Goal: Task Accomplishment & Management: Manage account settings

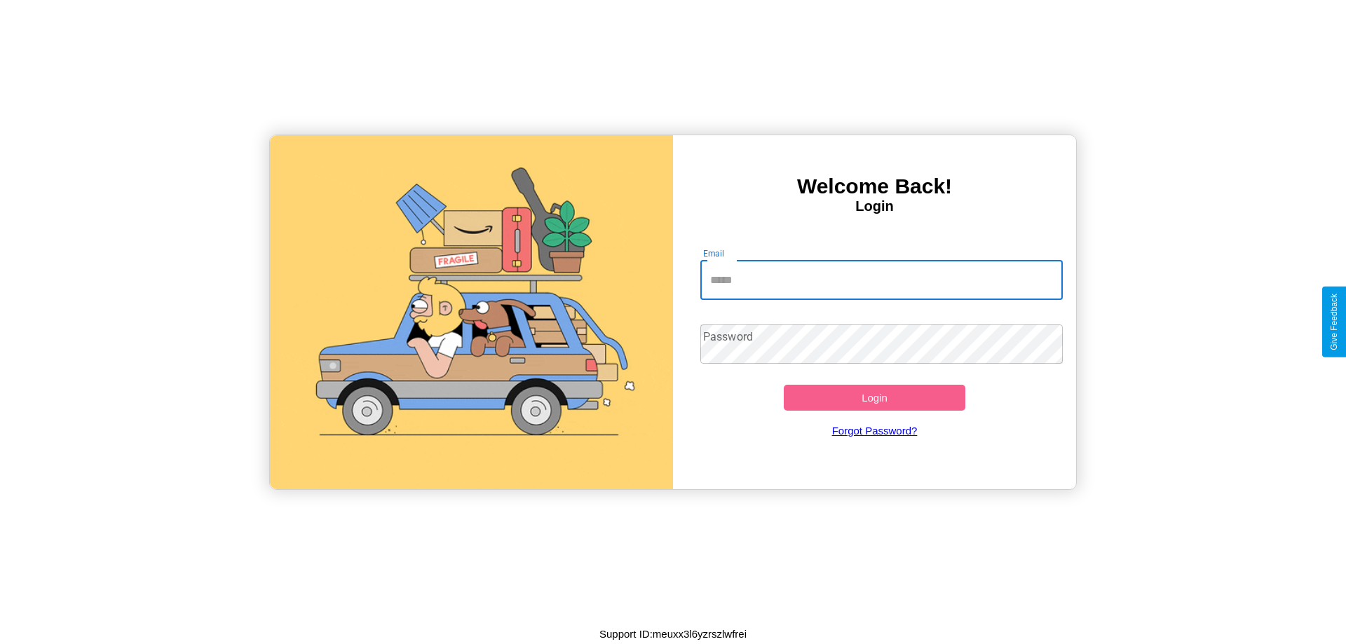
click at [881, 280] on input "Email" at bounding box center [881, 280] width 363 height 39
type input "**********"
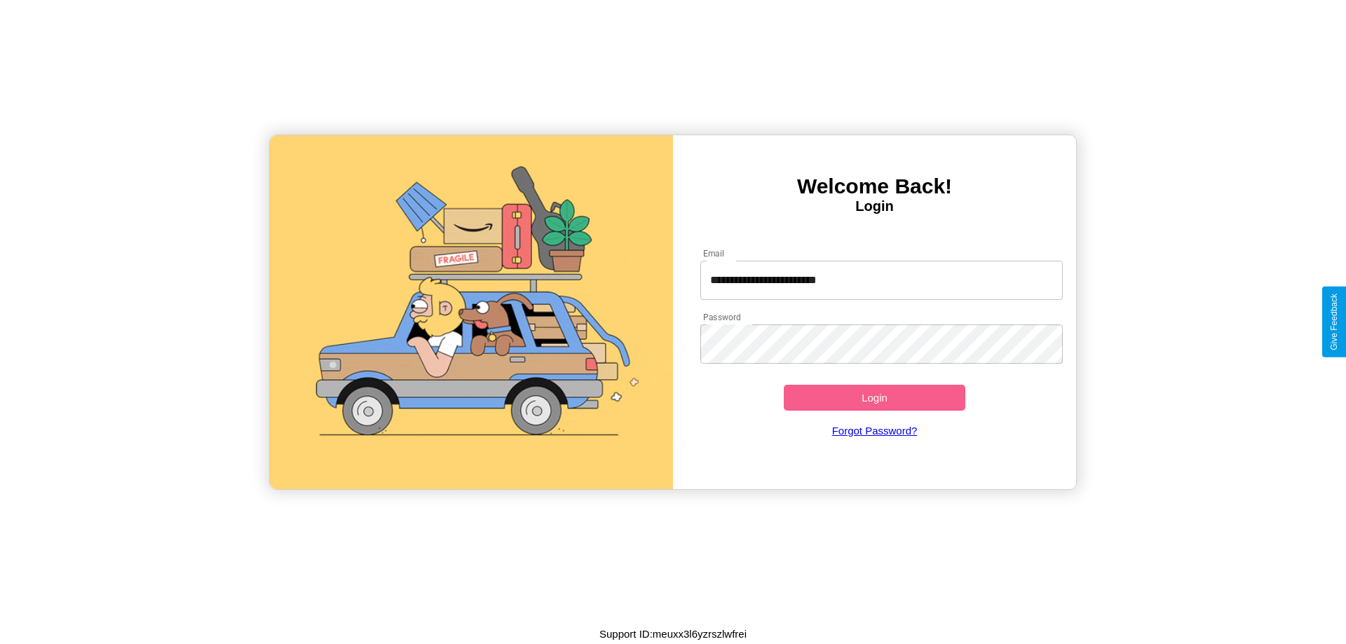
click at [874, 397] on button "Login" at bounding box center [875, 398] width 182 height 26
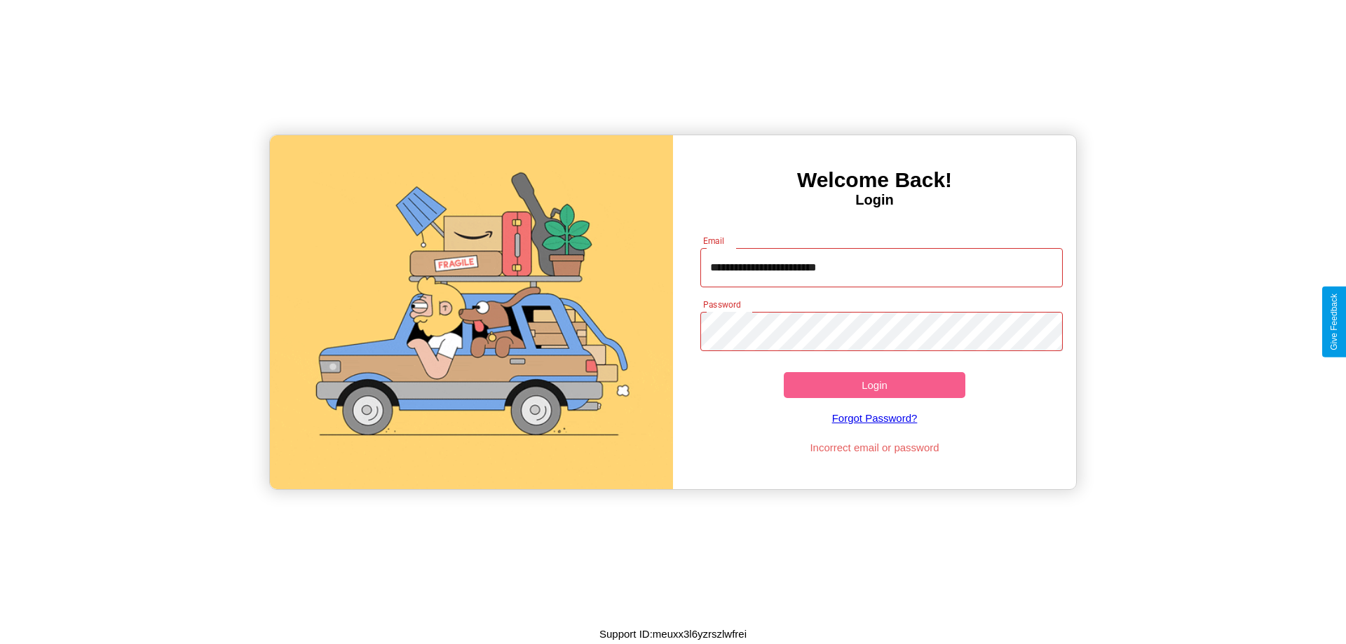
click at [874, 385] on button "Login" at bounding box center [875, 385] width 182 height 26
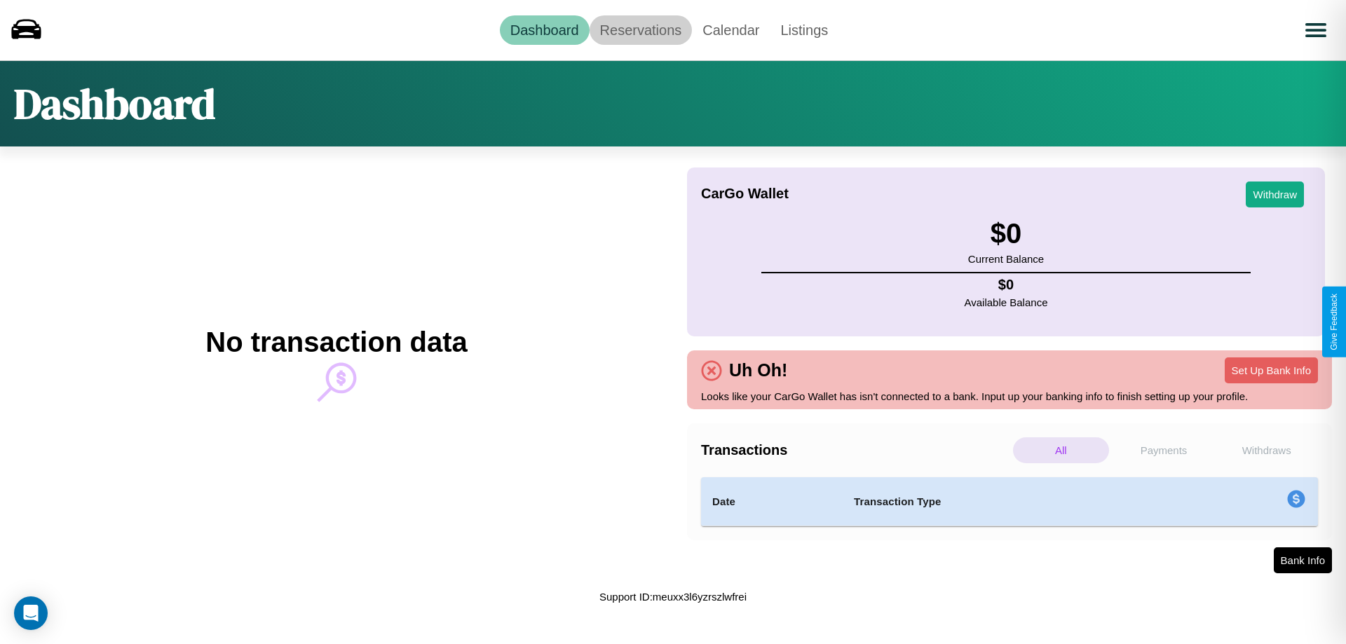
click at [640, 29] on link "Reservations" at bounding box center [641, 29] width 103 height 29
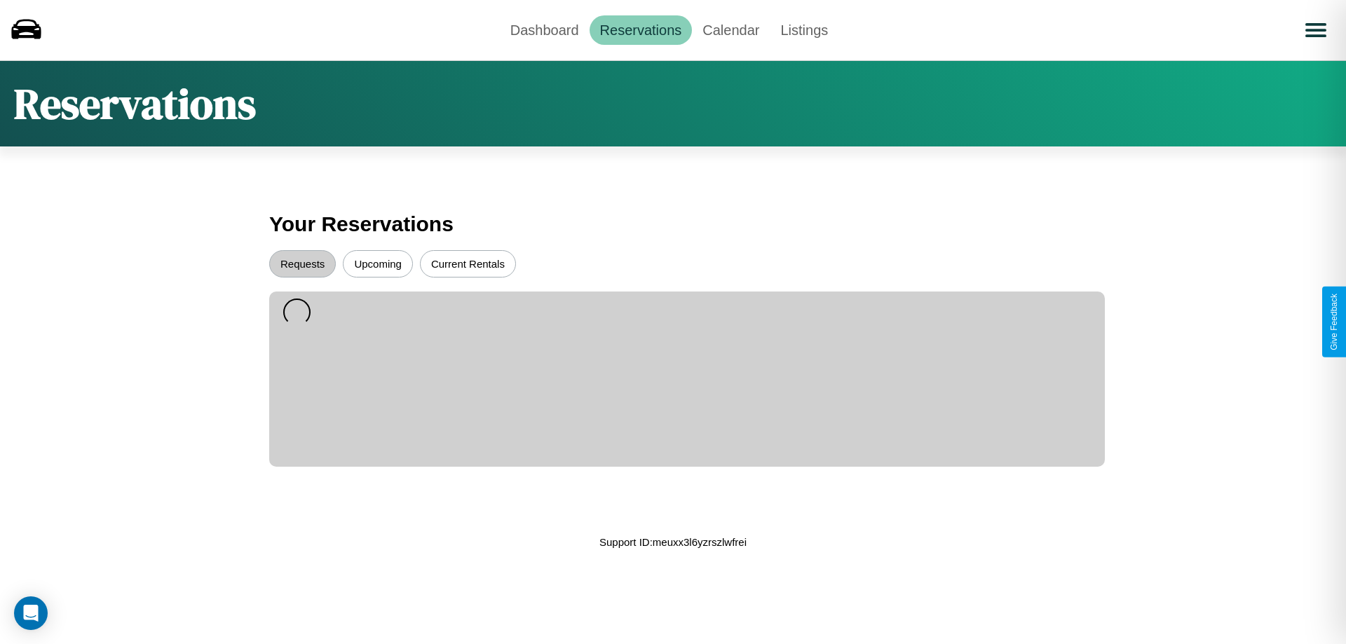
click at [378, 264] on button "Upcoming" at bounding box center [378, 263] width 70 height 27
click at [302, 264] on button "Requests" at bounding box center [302, 263] width 67 height 27
click at [730, 29] on link "Calendar" at bounding box center [731, 29] width 78 height 29
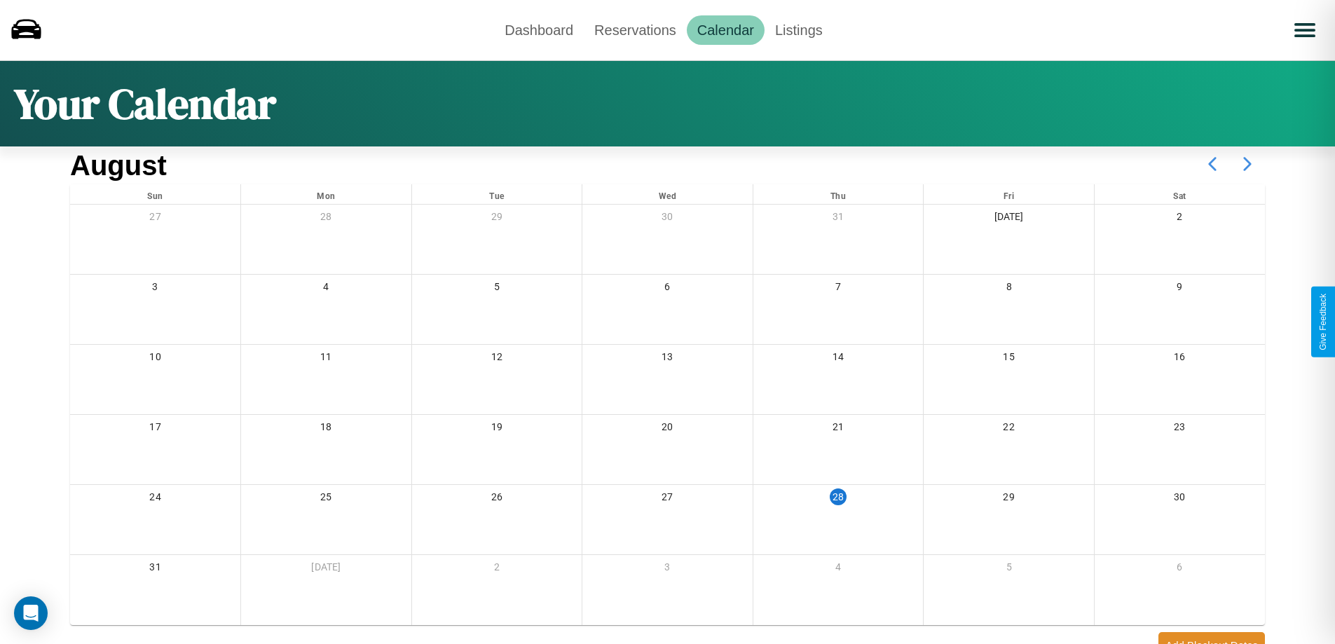
click at [1248, 164] on icon at bounding box center [1247, 164] width 35 height 35
